Goal: Task Accomplishment & Management: Complete application form

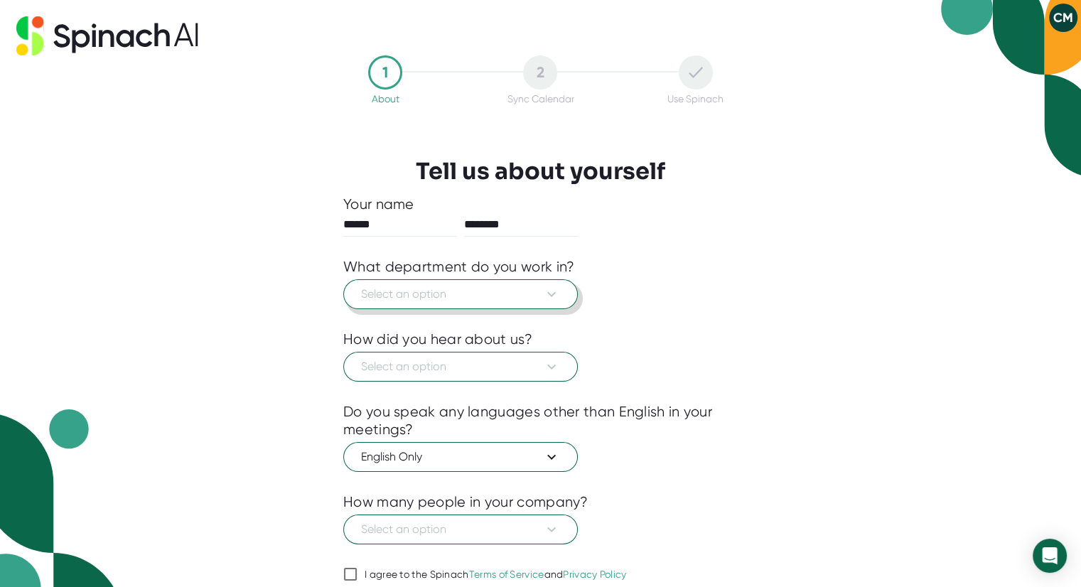
click at [539, 293] on span "Select an option" at bounding box center [460, 294] width 199 height 17
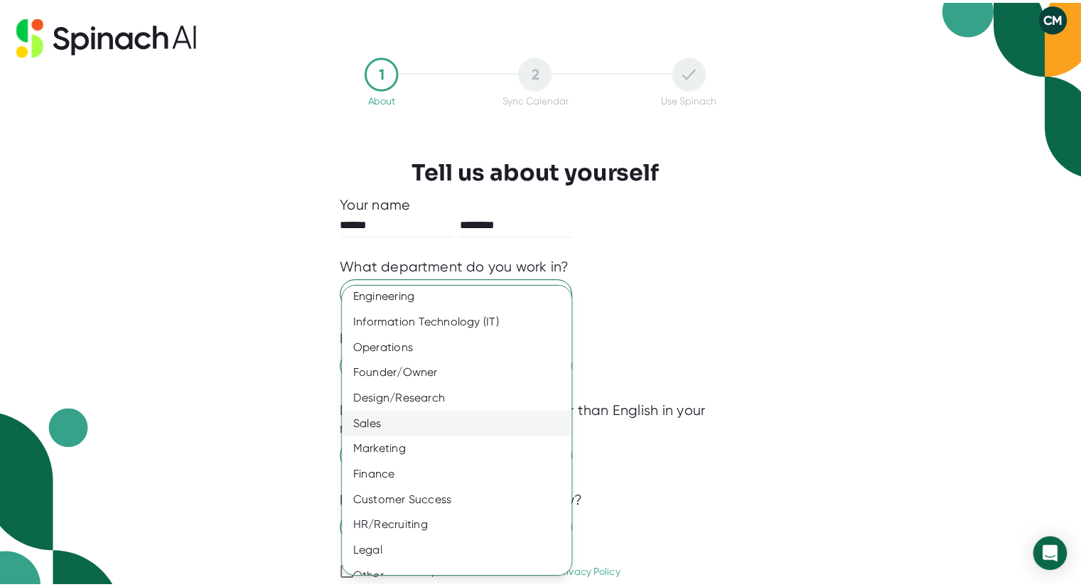
scroll to position [45, 0]
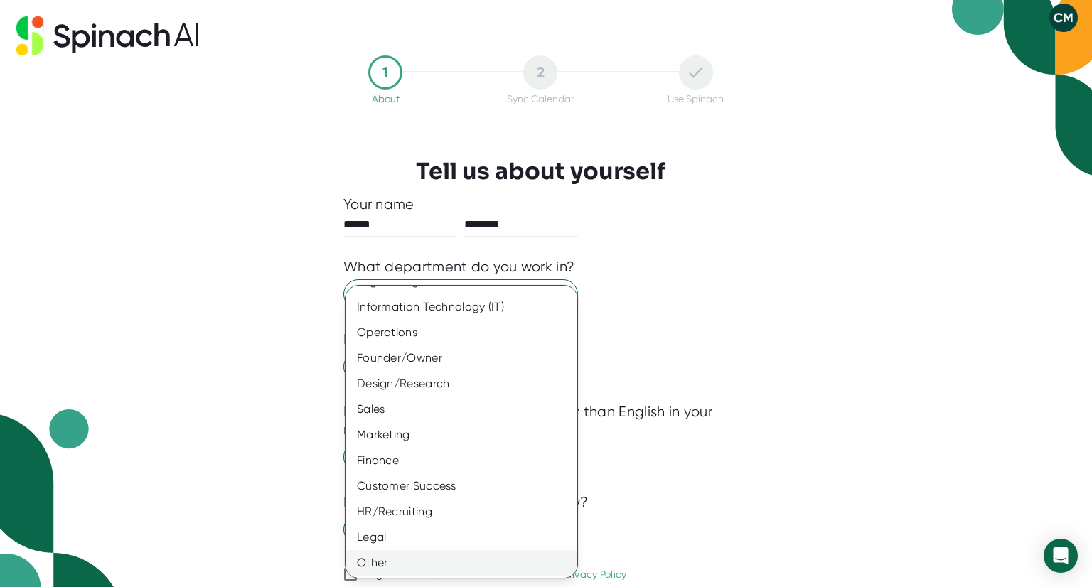
click at [384, 562] on div "Other" at bounding box center [466, 563] width 242 height 26
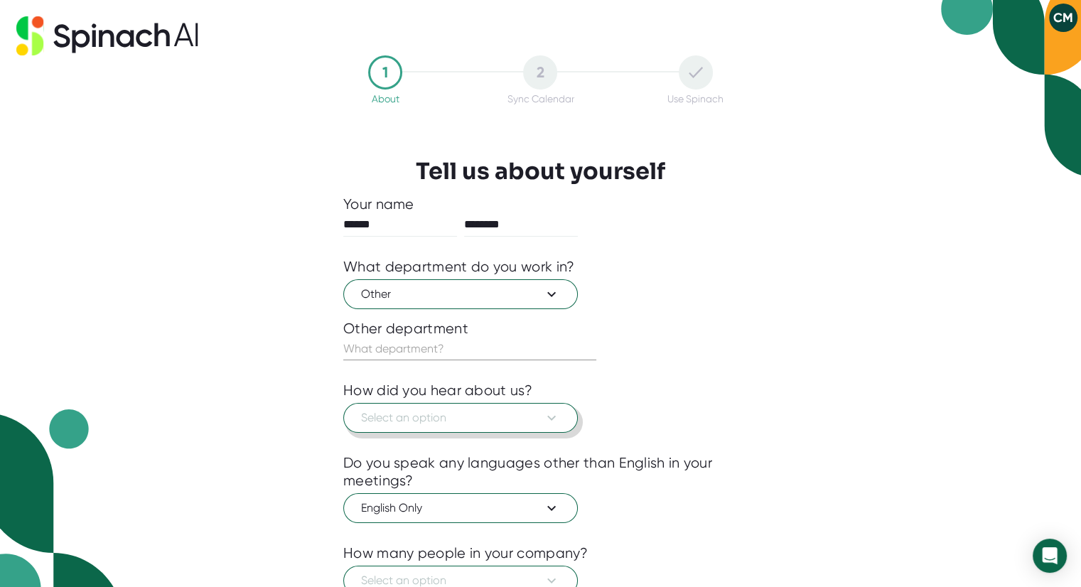
click at [443, 423] on span "Select an option" at bounding box center [460, 417] width 199 height 17
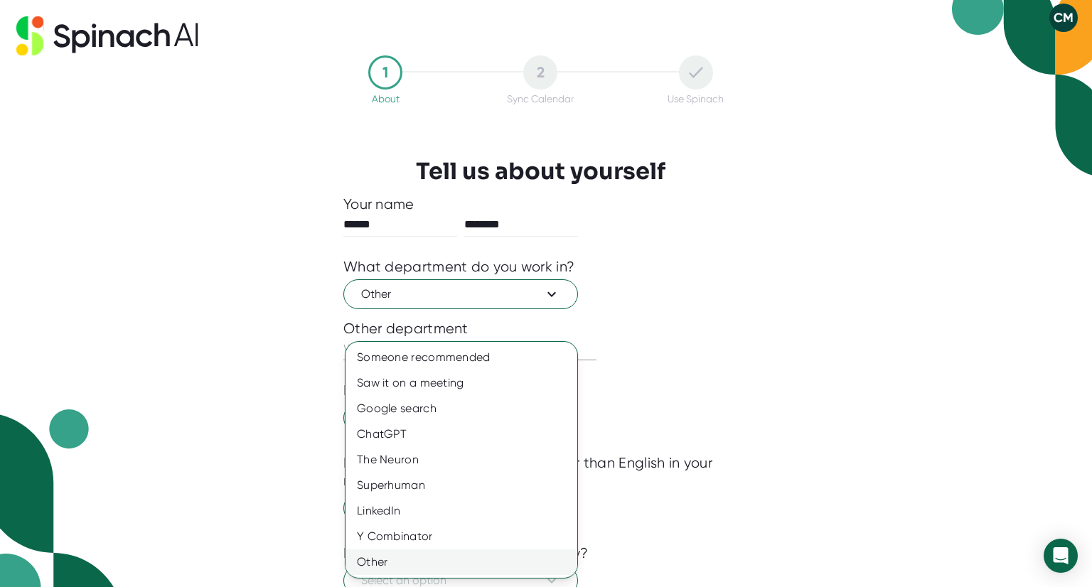
click at [383, 559] on div "Other" at bounding box center [461, 562] width 232 height 26
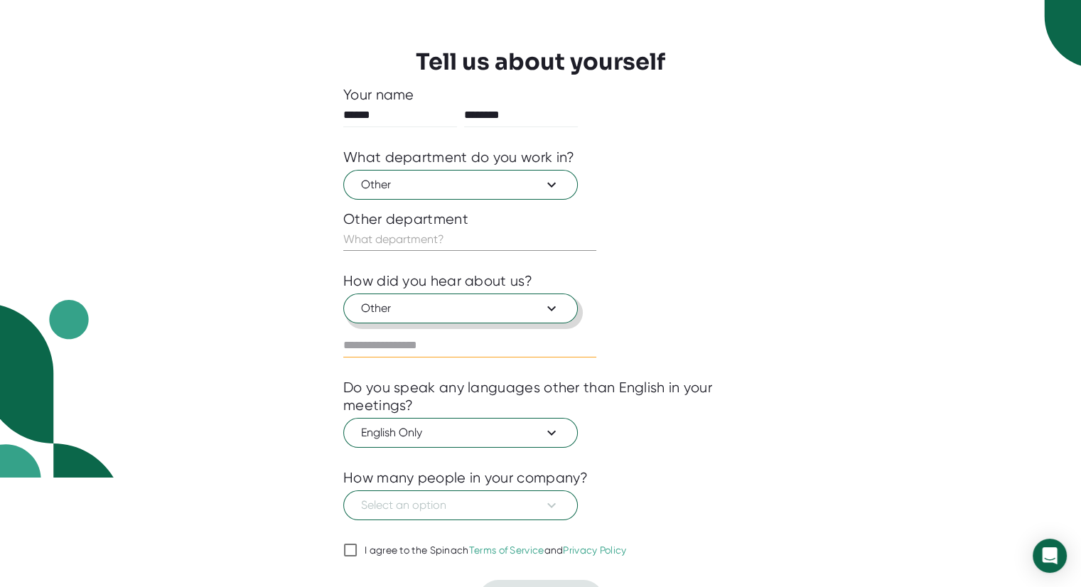
scroll to position [140, 0]
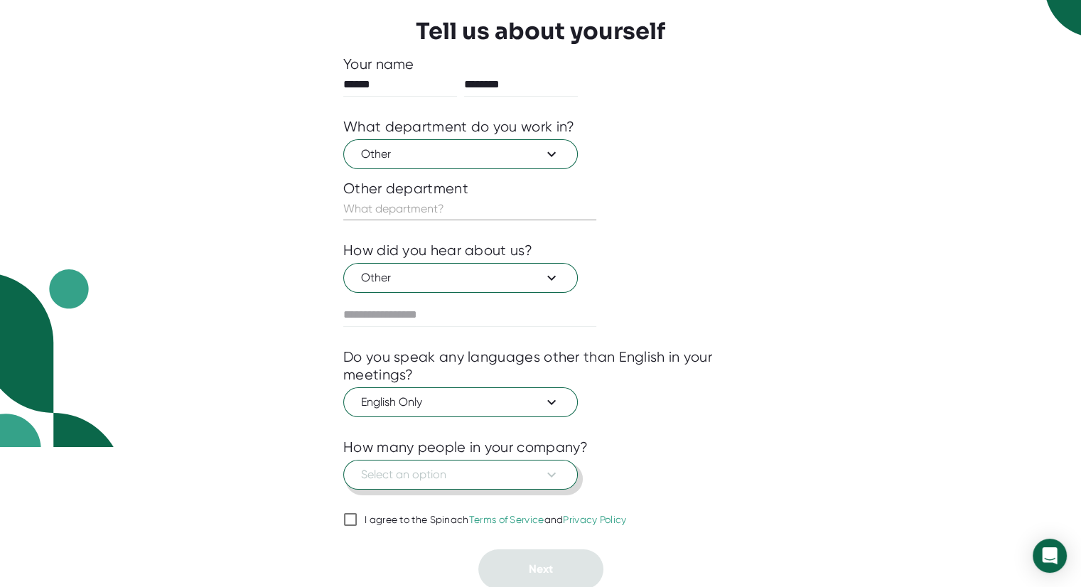
click at [480, 475] on span "Select an option" at bounding box center [460, 474] width 199 height 17
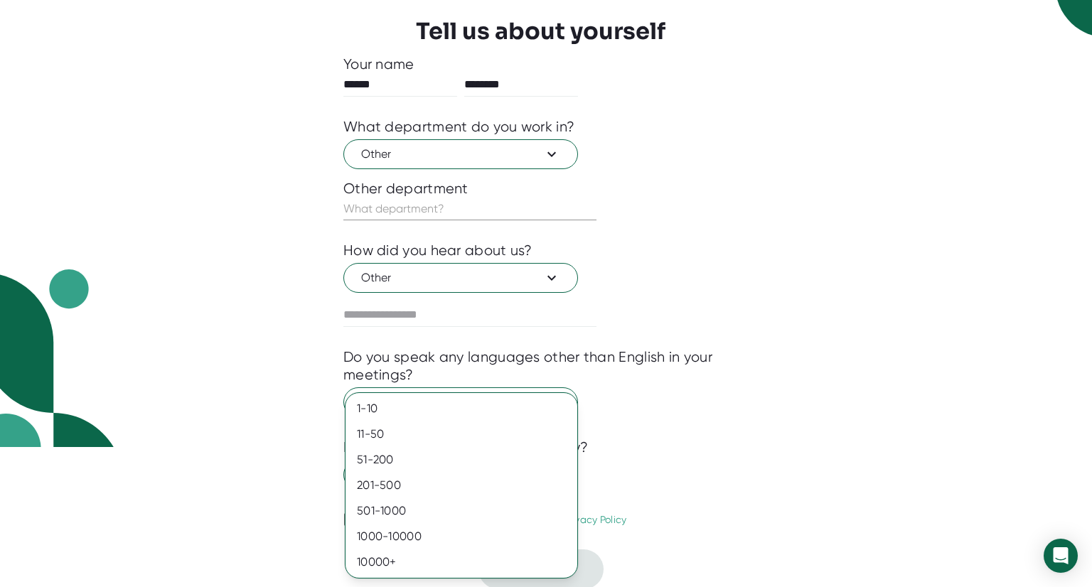
click at [253, 506] on div at bounding box center [546, 293] width 1092 height 587
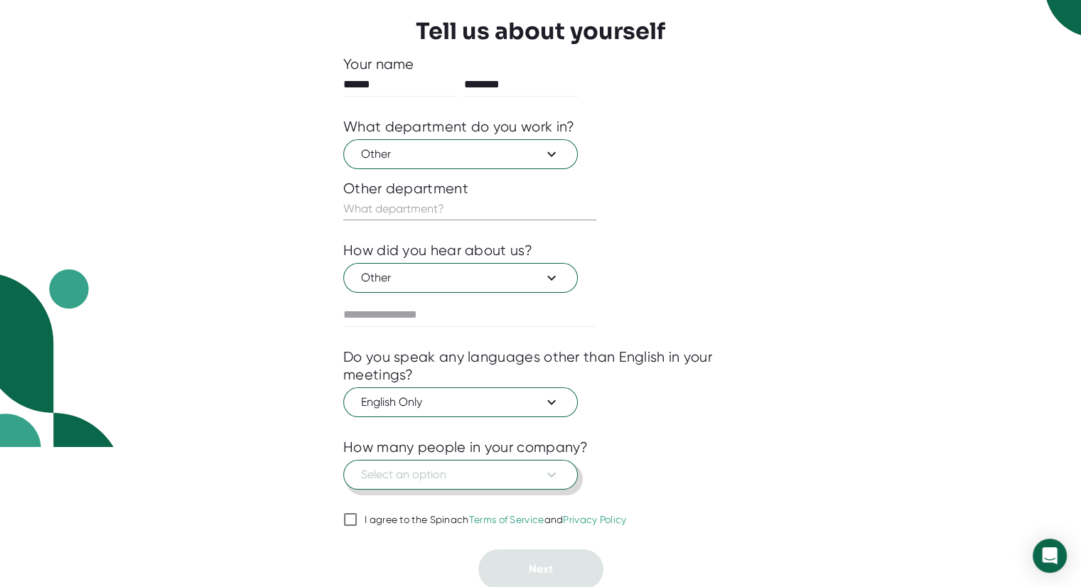
click at [407, 472] on span "Select an option" at bounding box center [460, 474] width 199 height 17
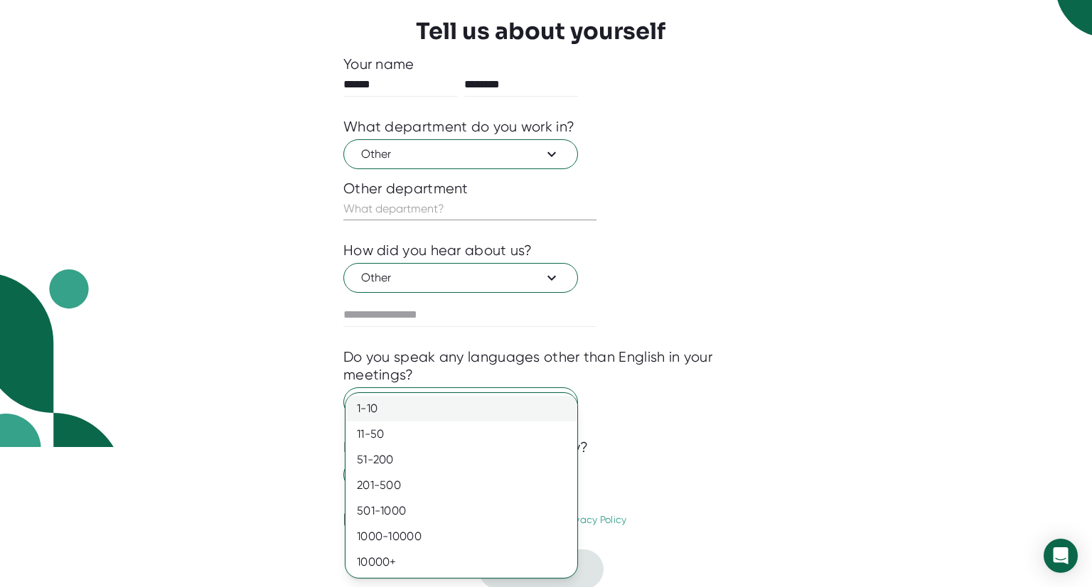
click at [399, 411] on div "1-10" at bounding box center [461, 409] width 232 height 26
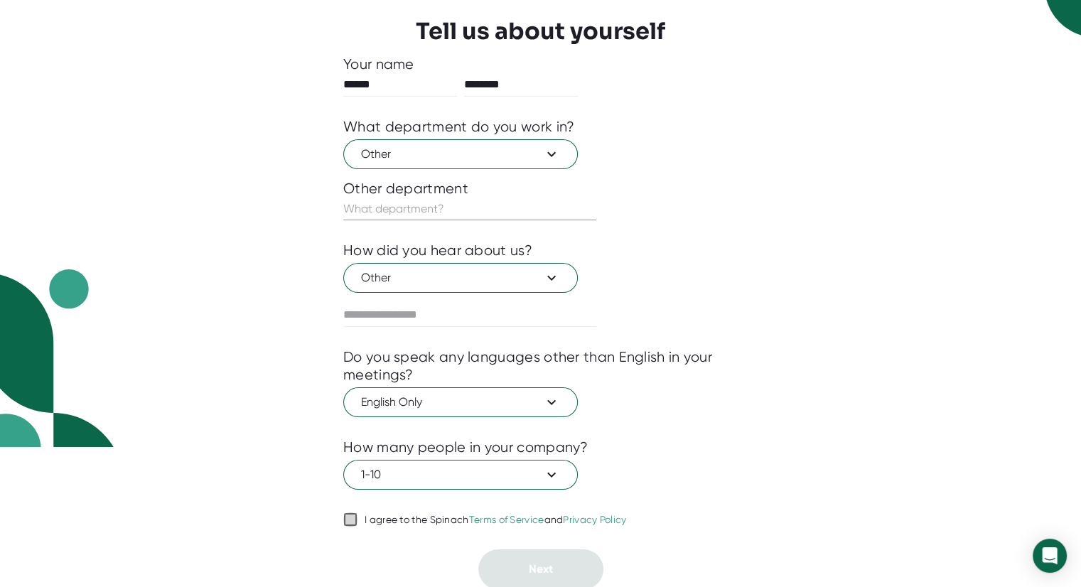
click at [355, 512] on input "I agree to the Spinach Terms of Service and Privacy Policy" at bounding box center [350, 519] width 14 height 17
checkbox input "true"
click at [478, 215] on input "text" at bounding box center [469, 209] width 253 height 23
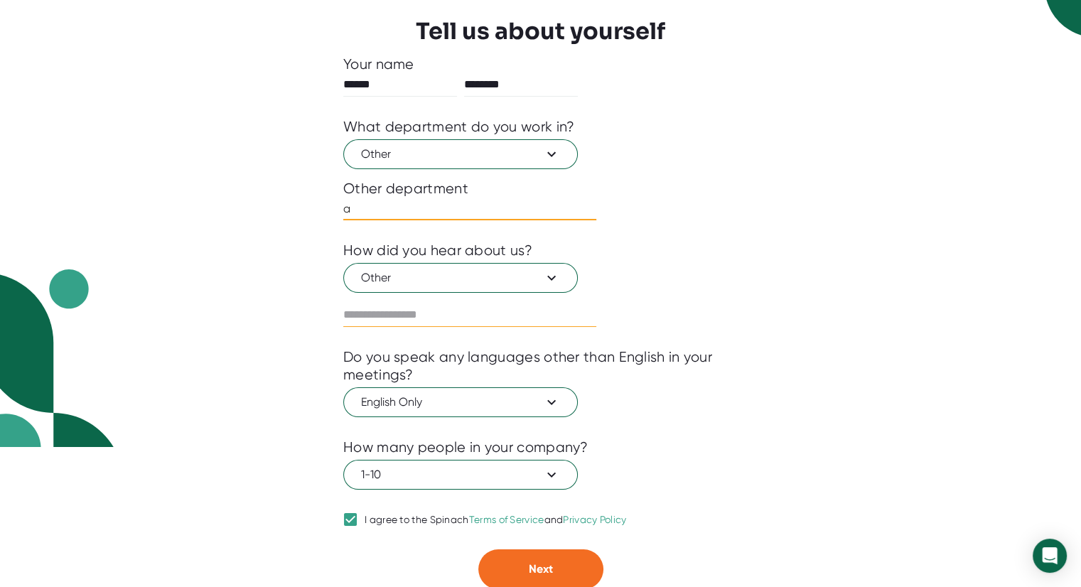
type input "a"
click at [439, 316] on input "text" at bounding box center [469, 314] width 253 height 23
click at [562, 543] on div at bounding box center [540, 538] width 394 height 21
click at [562, 556] on button "Next" at bounding box center [540, 569] width 125 height 40
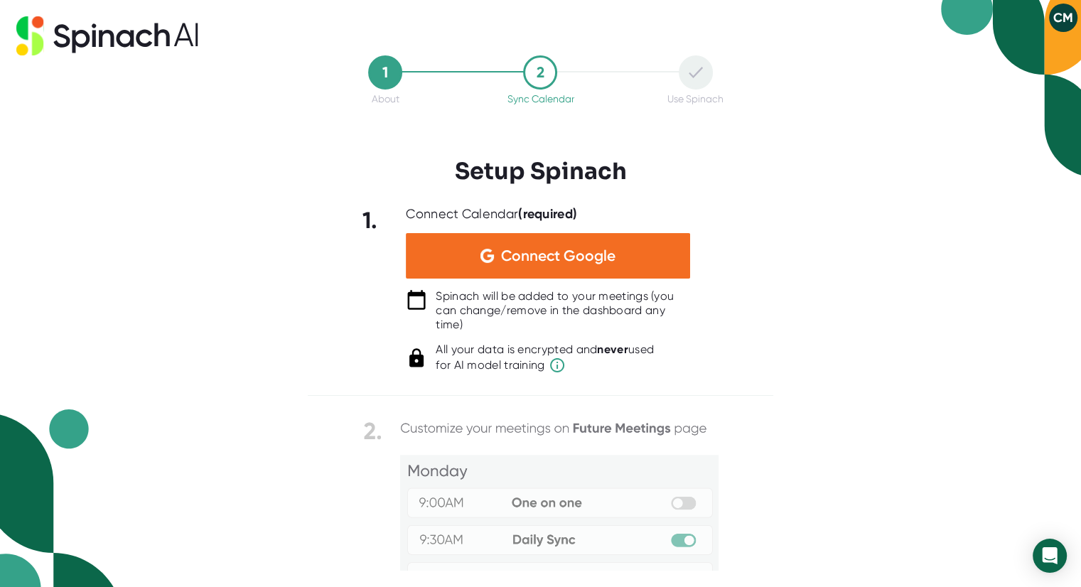
scroll to position [0, 0]
